Goal: Use online tool/utility: Use online tool/utility

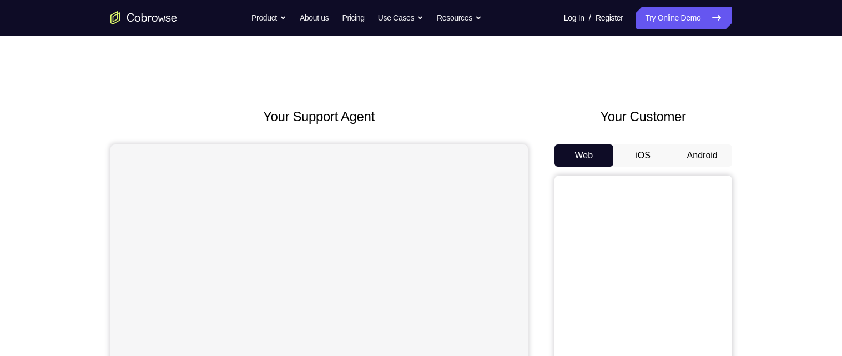
click at [705, 155] on button "Android" at bounding box center [702, 155] width 59 height 22
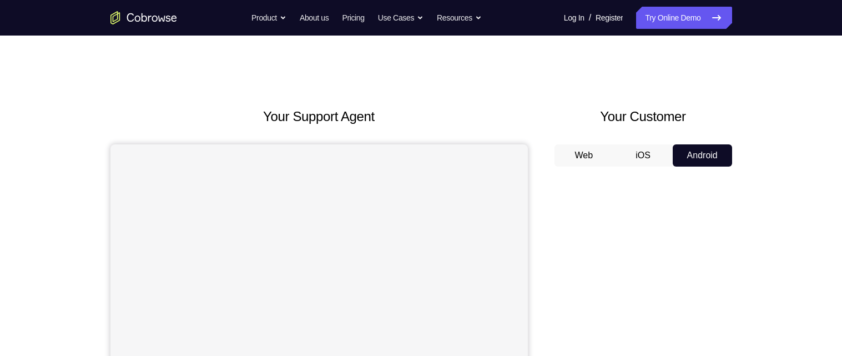
click at [689, 157] on button "Android" at bounding box center [702, 155] width 59 height 22
click at [584, 159] on button "Web" at bounding box center [583, 155] width 59 height 22
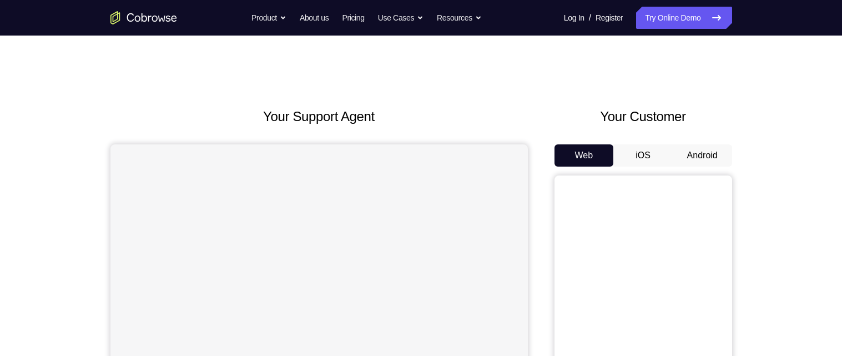
click at [706, 151] on button "Android" at bounding box center [702, 155] width 59 height 22
click at [709, 146] on button "Android" at bounding box center [702, 155] width 59 height 22
click at [705, 151] on button "Android" at bounding box center [702, 155] width 59 height 22
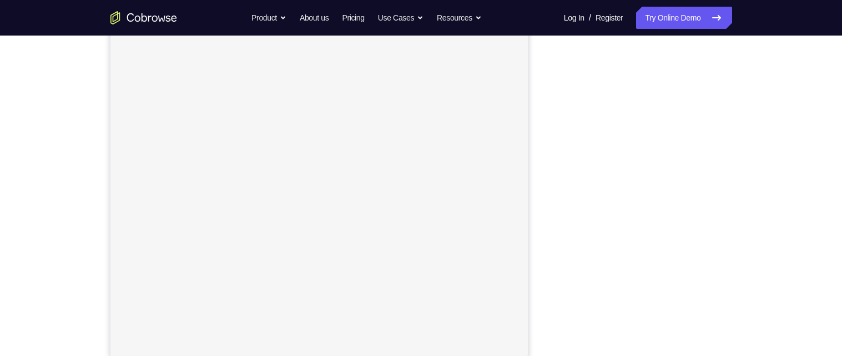
scroll to position [160, 0]
